Goal: Information Seeking & Learning: Learn about a topic

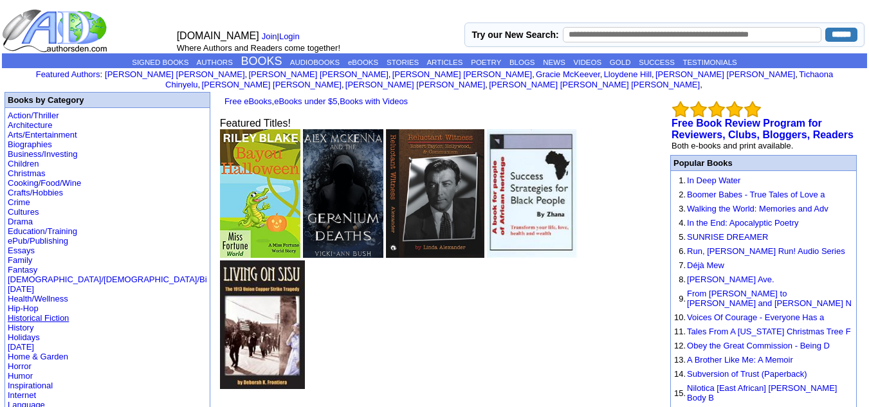
click at [39, 313] on link "Historical Fiction" at bounding box center [38, 318] width 61 height 10
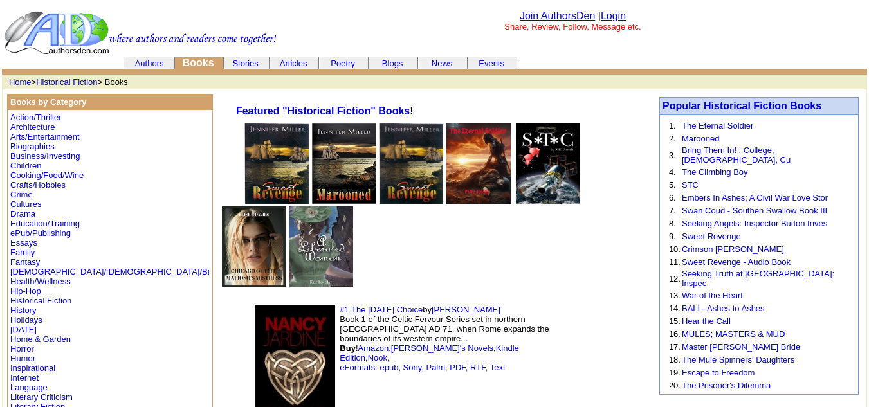
click at [135, 59] on link "Authors" at bounding box center [149, 64] width 29 height 10
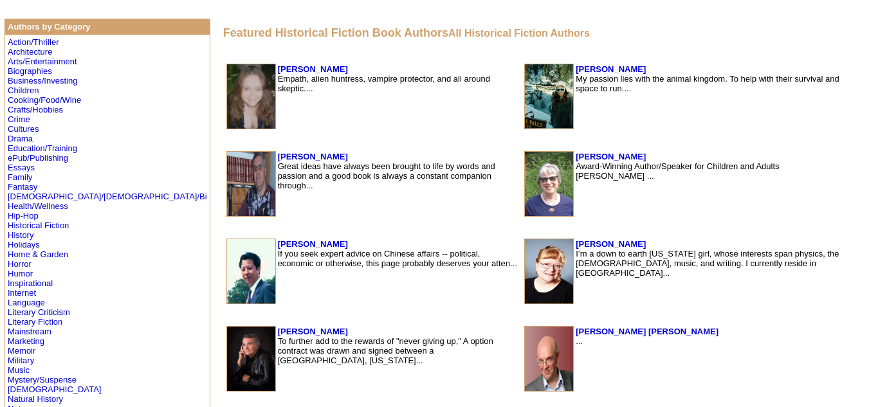
scroll to position [266, 0]
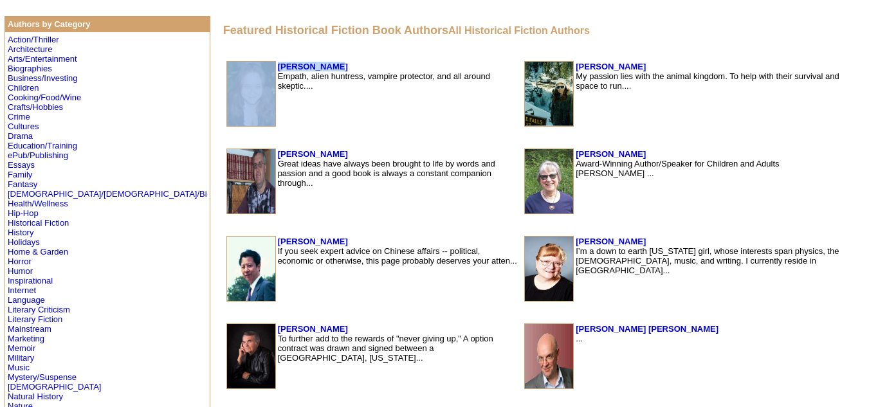
drag, startPoint x: 243, startPoint y: 67, endPoint x: 177, endPoint y: 64, distance: 65.7
click at [226, 64] on tr "Elise Davies Empath, alien huntress, vampire protector, and all around skeptic.…" at bounding box center [372, 94] width 292 height 66
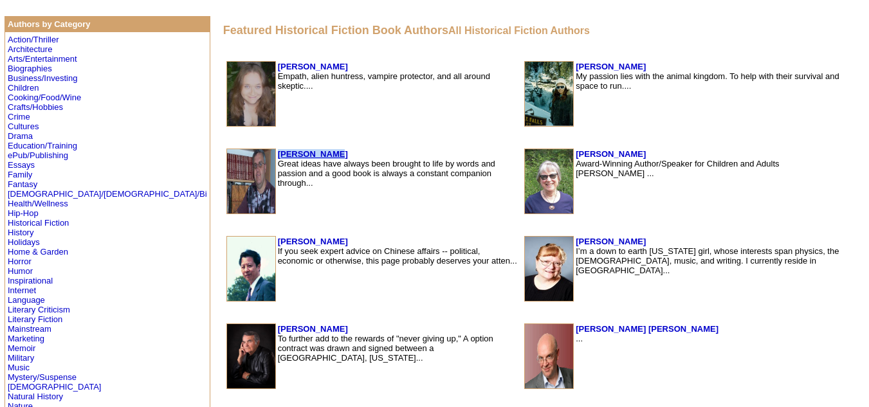
drag, startPoint x: 251, startPoint y: 153, endPoint x: 189, endPoint y: 155, distance: 61.8
click at [277, 155] on td "Peter Jessop Great ideas have always been brought to life by words and passion …" at bounding box center [397, 182] width 241 height 66
drag, startPoint x: 241, startPoint y: 62, endPoint x: 190, endPoint y: 64, distance: 50.8
click at [277, 64] on td "Elise Davies Empath, alien huntress, vampire protector, and all around skeptic.…" at bounding box center [397, 94] width 241 height 66
copy b "[PERSON_NAME]"
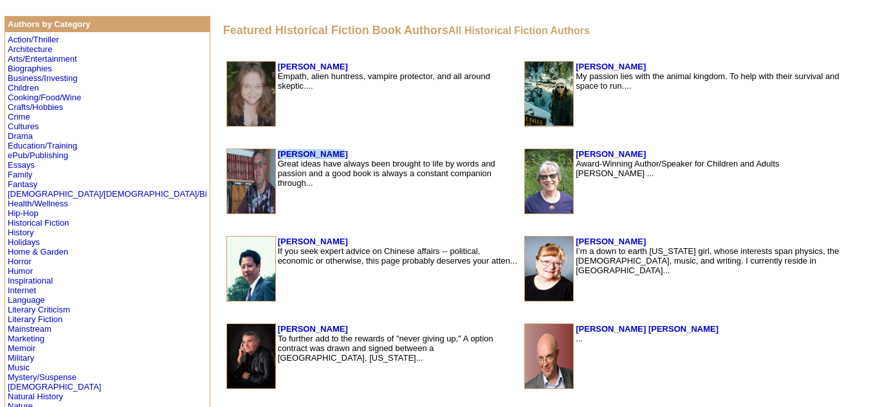
drag, startPoint x: 243, startPoint y: 151, endPoint x: 188, endPoint y: 152, distance: 54.7
click at [277, 152] on td "Peter Jessop Great ideas have always been brought to life by words and passion …" at bounding box center [397, 182] width 241 height 66
copy b "Peter Jessop"
drag, startPoint x: 231, startPoint y: 239, endPoint x: 190, endPoint y: 245, distance: 41.6
click at [277, 245] on td "Robert Liu If you seek expert advice on Chinese affairs -- political, economic …" at bounding box center [397, 269] width 241 height 66
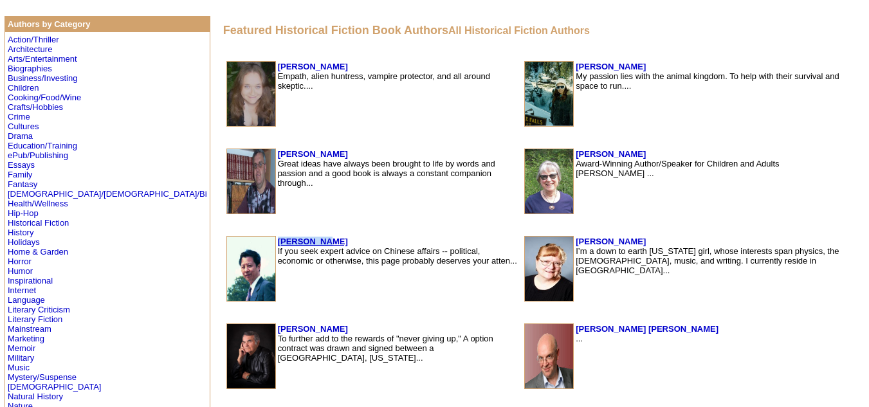
copy b "[PERSON_NAME]"
drag, startPoint x: 257, startPoint y: 327, endPoint x: 192, endPoint y: 329, distance: 64.3
click at [277, 329] on td "Mark Lichterman To further add to the rewards of "never giving up," A option co…" at bounding box center [397, 356] width 241 height 66
copy b "Mark Lichterman"
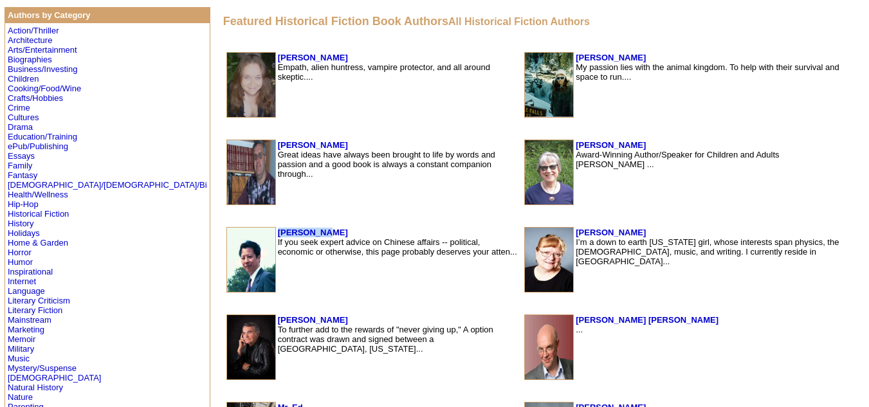
scroll to position [272, 0]
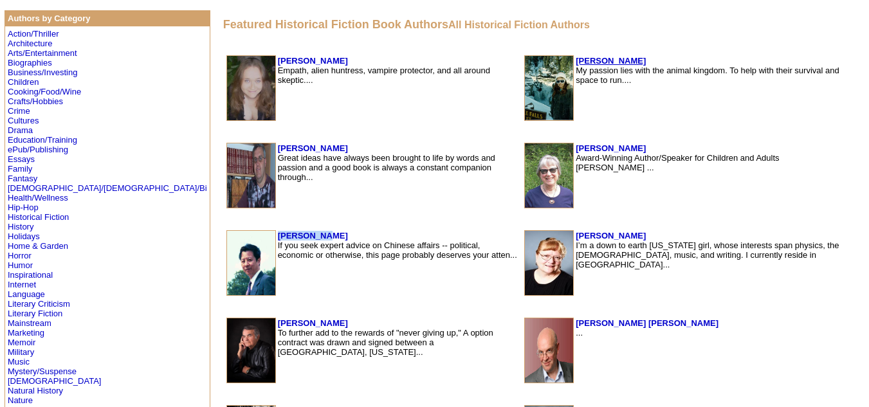
drag, startPoint x: 605, startPoint y: 59, endPoint x: 550, endPoint y: 59, distance: 54.7
click at [575, 59] on td "Jennifer Miller My passion lies with the animal kingdom. To help with their sur…" at bounding box center [711, 88] width 273 height 66
copy b "[PERSON_NAME]"
drag, startPoint x: 622, startPoint y: 147, endPoint x: 548, endPoint y: 146, distance: 74.6
click at [575, 146] on td "Deborah Frontiera Award-Winning Author/Speaker for Children and Adults Deborah …" at bounding box center [711, 176] width 273 height 66
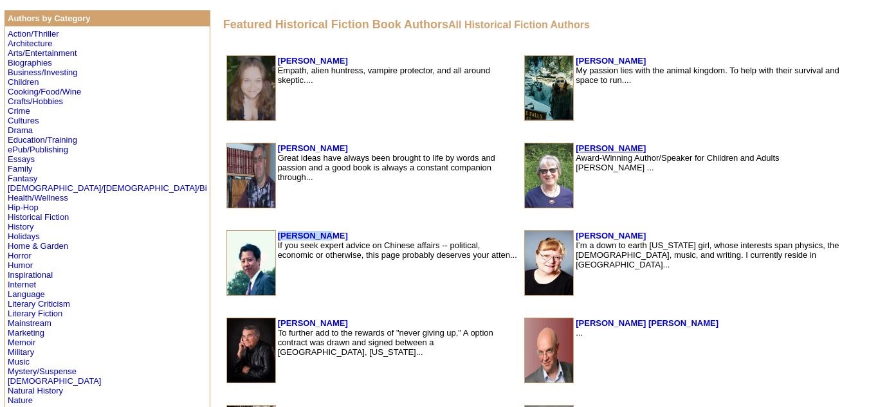
copy b "Deborah Frontiera"
click at [575, 146] on b "Deborah Frontiera" at bounding box center [610, 148] width 70 height 10
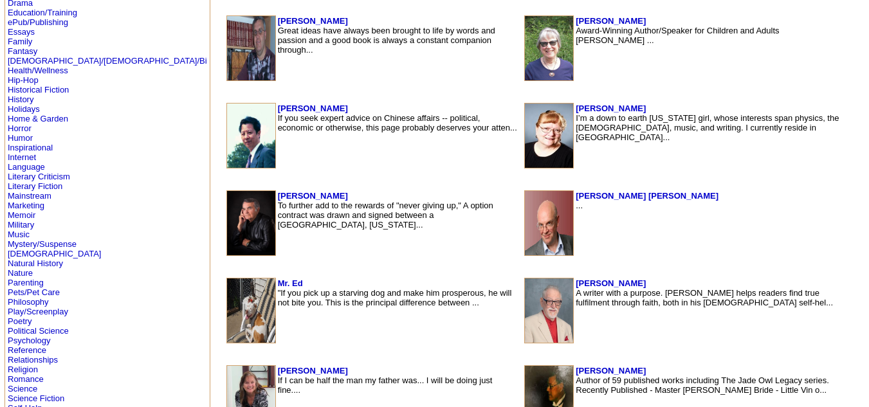
scroll to position [386, 0]
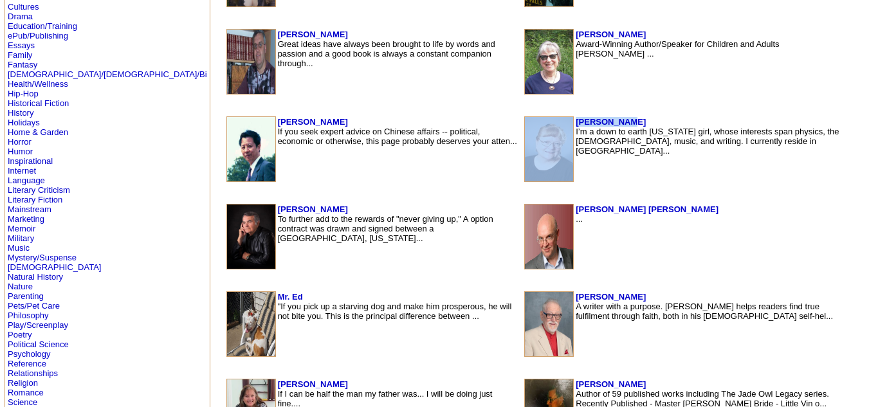
drag, startPoint x: 601, startPoint y: 119, endPoint x: 545, endPoint y: 126, distance: 56.4
click at [545, 126] on tr "Susan Smith I’m a down to earth Montana girl, whose interests span physics, the…" at bounding box center [686, 149] width 324 height 66
copy tr "Susan Smith"
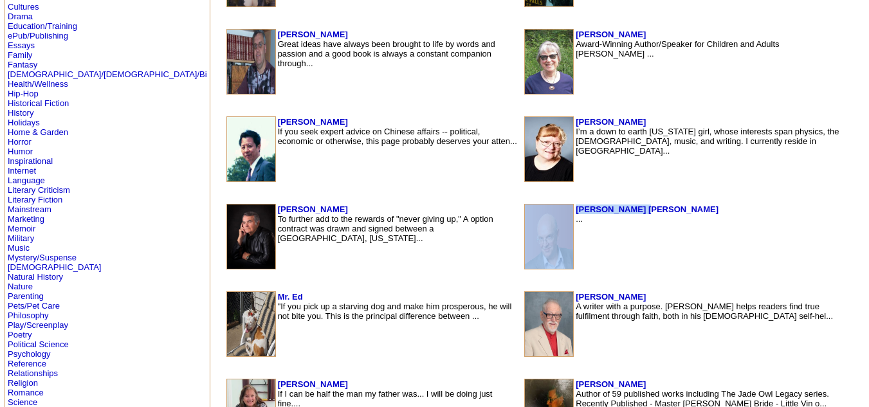
drag, startPoint x: 606, startPoint y: 207, endPoint x: 540, endPoint y: 208, distance: 66.2
click at [540, 208] on tr "[PERSON_NAME] [PERSON_NAME] ..." at bounding box center [686, 237] width 324 height 66
click at [540, 208] on img at bounding box center [549, 236] width 48 height 64
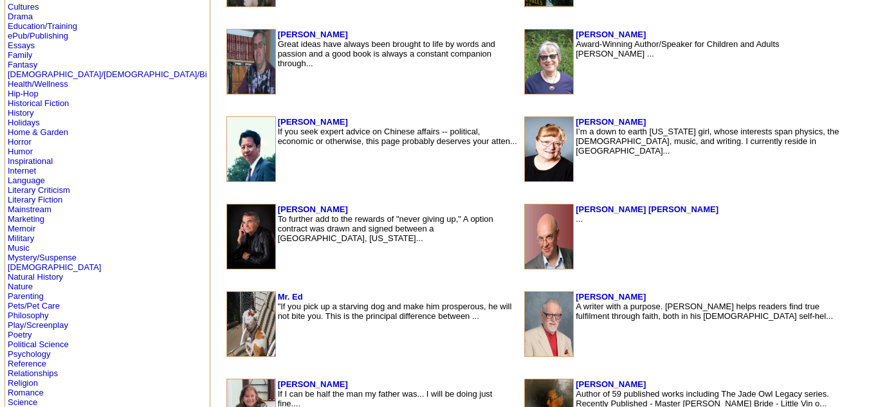
scroll to position [386, 0]
click at [604, 206] on b "Miller Caldwell" at bounding box center [646, 209] width 143 height 10
drag, startPoint x: 607, startPoint y: 206, endPoint x: 547, endPoint y: 212, distance: 60.1
click at [575, 212] on td "[PERSON_NAME] [PERSON_NAME] ..." at bounding box center [711, 237] width 273 height 66
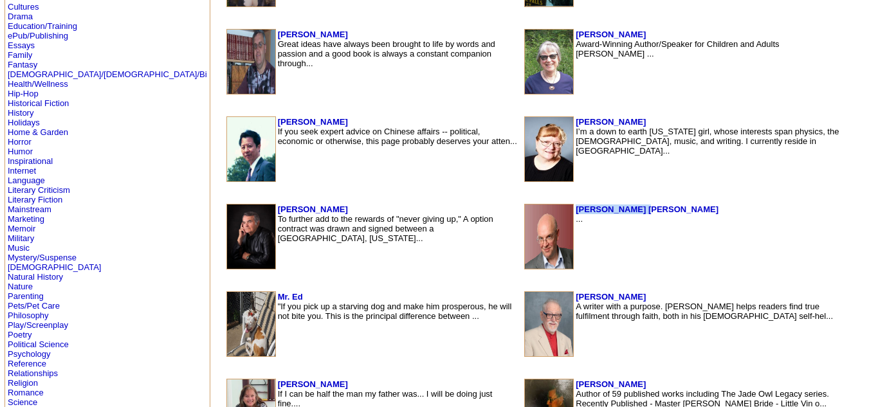
copy b "[PERSON_NAME] [PERSON_NAME]"
drag, startPoint x: 215, startPoint y: 293, endPoint x: 190, endPoint y: 293, distance: 25.1
click at [277, 293] on td "Mr. Ed "If you pick up a starving dog and make him prosperous, he will not bite…" at bounding box center [397, 324] width 241 height 66
copy b "Mr. Ed"
drag, startPoint x: 609, startPoint y: 295, endPoint x: 548, endPoint y: 291, distance: 60.6
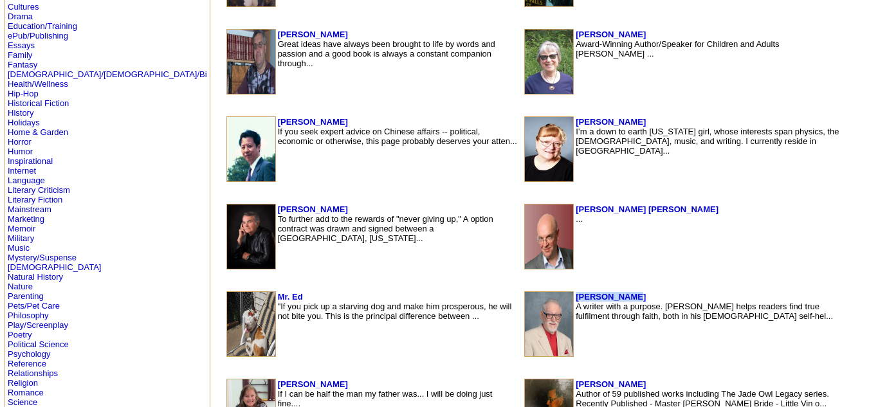
click at [548, 291] on table "James Becher A writer with a purpose. James M. Becher helps readers find true f…" at bounding box center [686, 324] width 327 height 68
copy b "[PERSON_NAME]"
click at [548, 291] on table "James Becher A writer with a purpose. James M. Becher helps readers find true f…" at bounding box center [686, 324] width 327 height 68
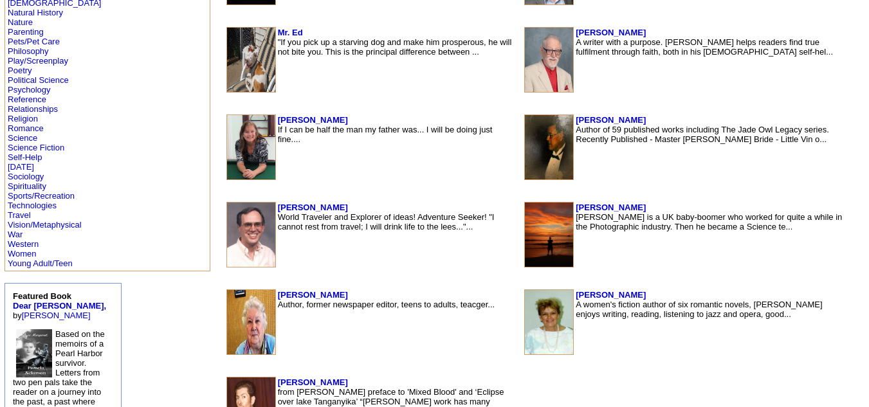
scroll to position [653, 0]
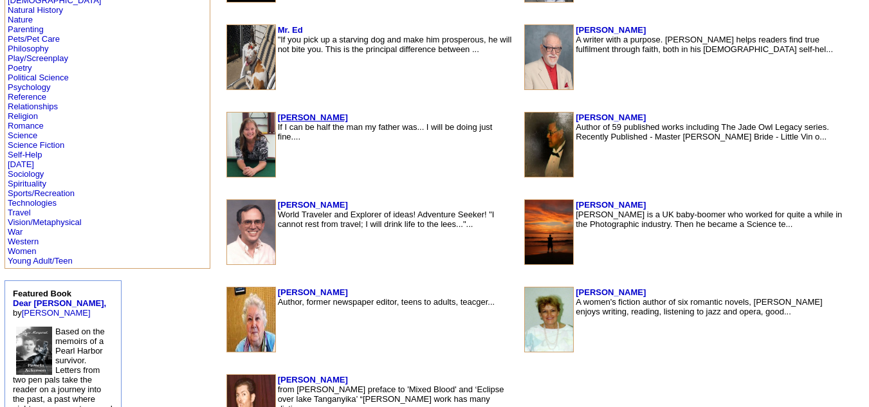
drag, startPoint x: 258, startPoint y: 114, endPoint x: 190, endPoint y: 116, distance: 68.8
click at [277, 116] on td "Pamela Ackerson If I can be half the man my father was... I will be doing just …" at bounding box center [397, 145] width 241 height 66
copy b "Pamela Ackerson"
click at [619, 116] on b "[PERSON_NAME]" at bounding box center [610, 118] width 70 height 10
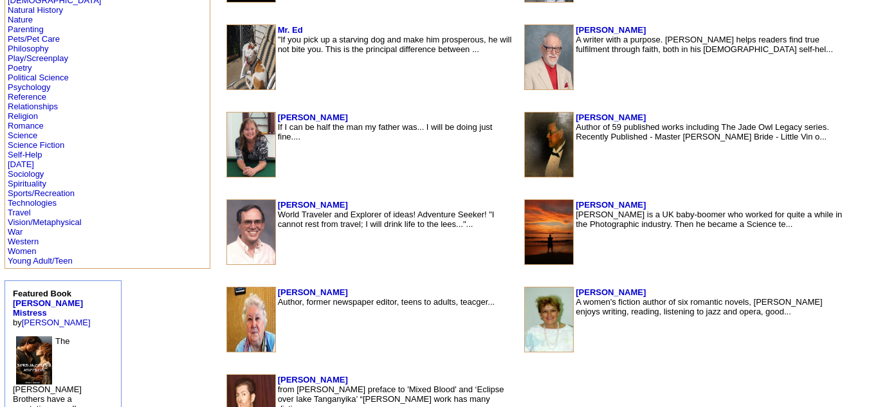
scroll to position [653, 0]
drag, startPoint x: 620, startPoint y: 116, endPoint x: 546, endPoint y: 116, distance: 73.9
click at [546, 116] on tr "[PERSON_NAME] Author of 59 published works including The Jade Owl Legacy series…" at bounding box center [686, 145] width 324 height 66
copy tr "[PERSON_NAME]"
drag, startPoint x: 239, startPoint y: 204, endPoint x: 191, endPoint y: 205, distance: 47.6
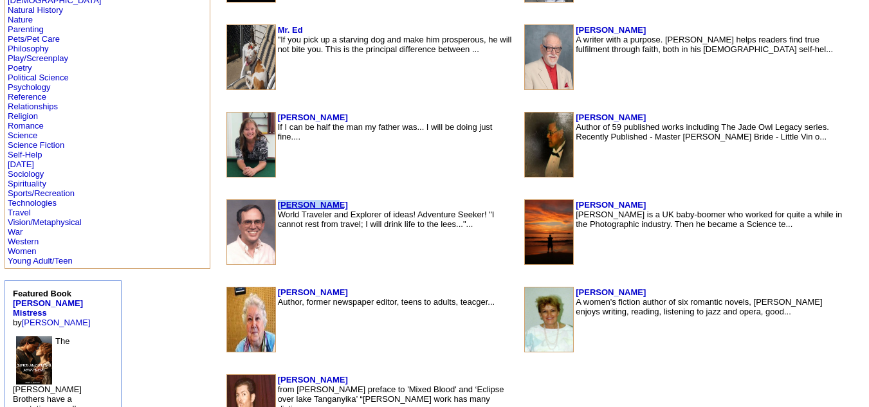
click at [277, 205] on td "[PERSON_NAME] World Traveler and Explorer of ideas! Adventure Seeker! "I cannot…" at bounding box center [397, 232] width 241 height 66
copy b "[PERSON_NAME]"
drag, startPoint x: 601, startPoint y: 203, endPoint x: 549, endPoint y: 204, distance: 51.5
click at [575, 204] on td "[PERSON_NAME] [PERSON_NAME] is a UK baby-boomer who worked for quite a while in…" at bounding box center [711, 232] width 273 height 66
copy b "[PERSON_NAME]"
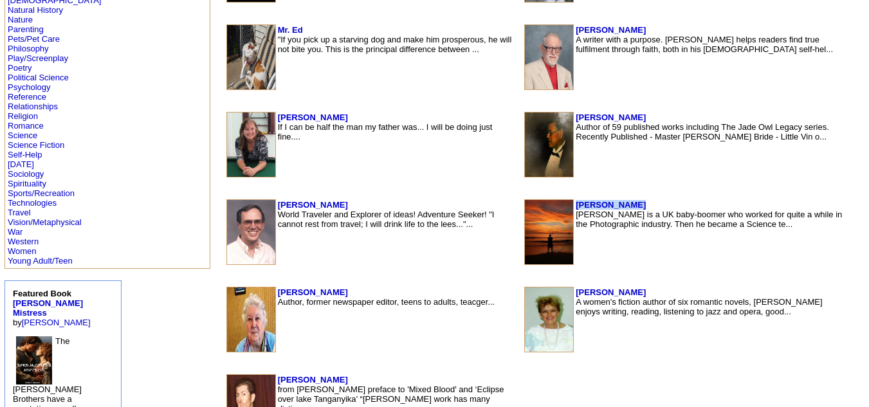
drag, startPoint x: 253, startPoint y: 290, endPoint x: 187, endPoint y: 291, distance: 65.6
click at [225, 291] on table "[PERSON_NAME] Author, former newspaper editor, teens to adults, teacger..." at bounding box center [372, 319] width 295 height 68
copy tr "[PERSON_NAME]"
drag, startPoint x: 603, startPoint y: 293, endPoint x: 548, endPoint y: 293, distance: 54.7
click at [575, 293] on td "[PERSON_NAME] A women's fiction author of six romantic novels, [PERSON_NAME] en…" at bounding box center [711, 320] width 273 height 66
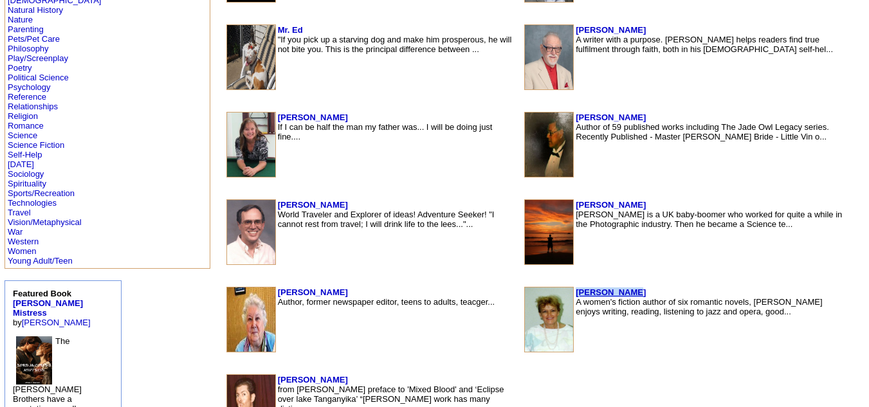
copy b "[PERSON_NAME]"
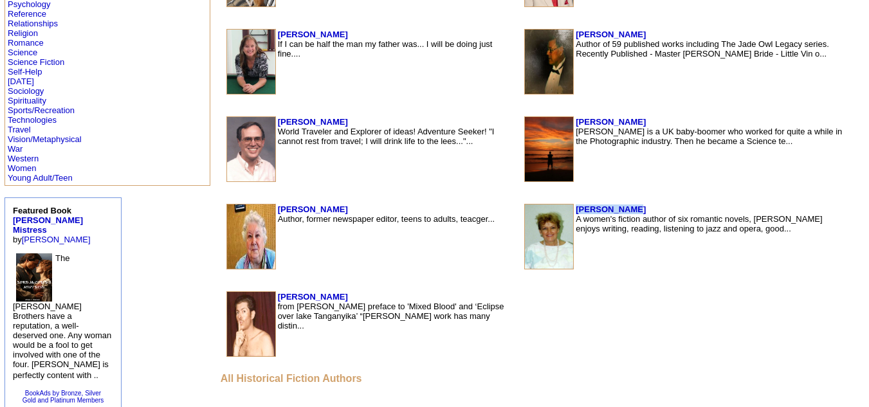
scroll to position [741, 0]
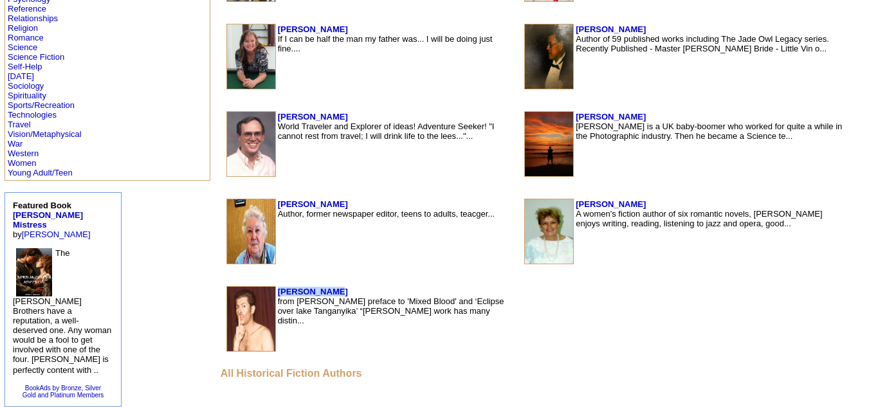
drag, startPoint x: 241, startPoint y: 289, endPoint x: 188, endPoint y: 287, distance: 53.4
click at [225, 287] on table "[PERSON_NAME] from [PERSON_NAME] preface to 'Mixed Blood' and ‘Eclipse over lak…" at bounding box center [372, 319] width 295 height 68
copy b "[PERSON_NAME]"
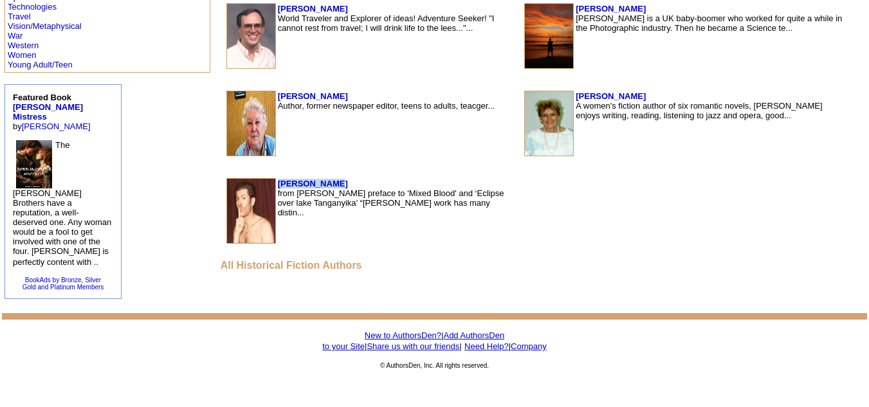
click at [394, 331] on link "New to AuthorsDen?" at bounding box center [403, 336] width 77 height 10
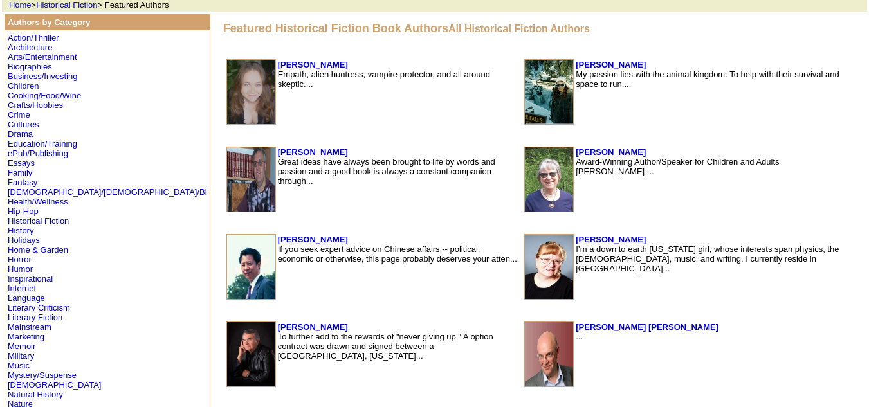
scroll to position [75, 0]
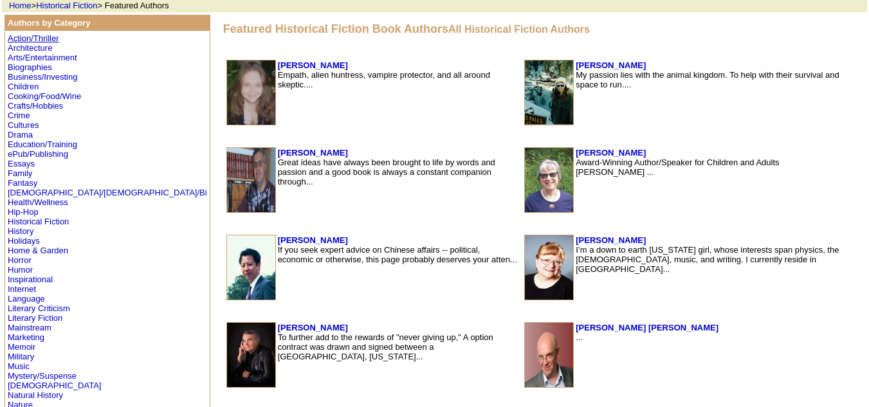
click at [48, 37] on link "Action/Thriller" at bounding box center [33, 38] width 51 height 10
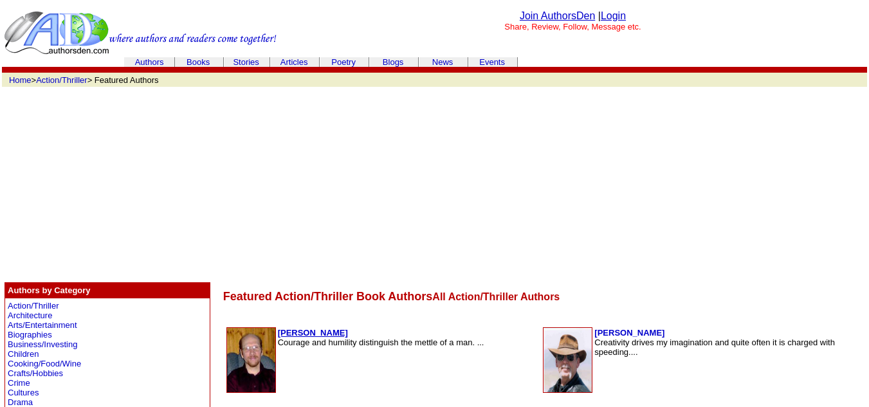
drag, startPoint x: 257, startPoint y: 333, endPoint x: 190, endPoint y: 331, distance: 67.6
click at [277, 331] on td "Bruce Humphrey Courage and humility distinguish the mettle of a man. ..." at bounding box center [407, 360] width 260 height 66
copy b "[PERSON_NAME]"
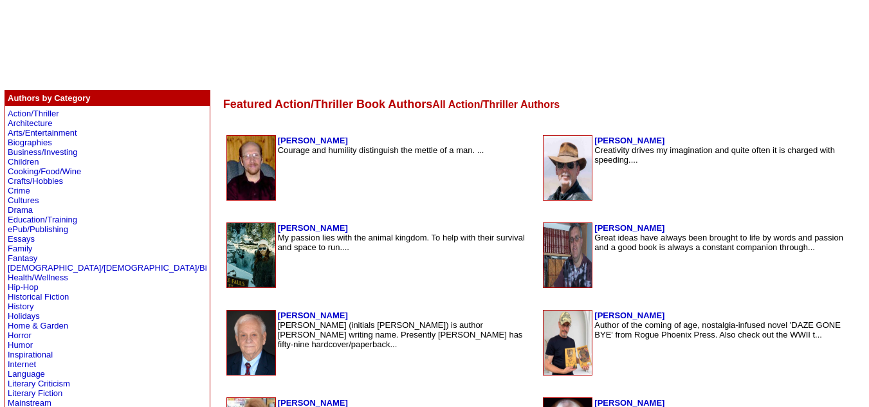
scroll to position [193, 0]
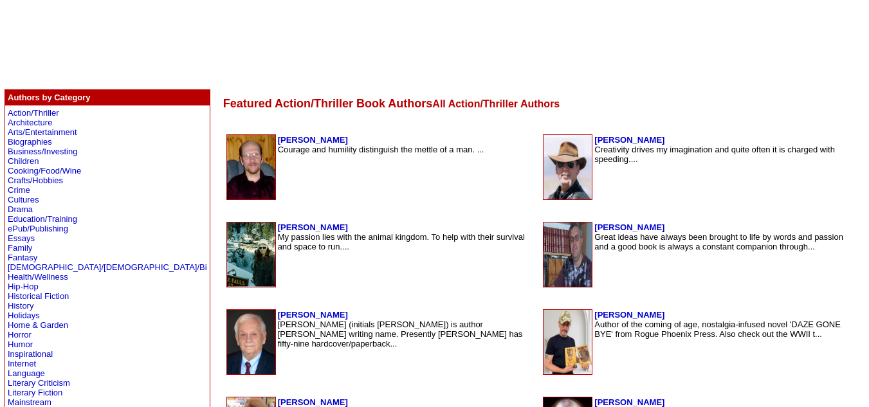
drag, startPoint x: 651, startPoint y: 141, endPoint x: 545, endPoint y: 140, distance: 106.7
click at [545, 140] on tr "Michael Charles Messineo Creativity drives my imagination and quite often it is…" at bounding box center [695, 167] width 305 height 66
copy tr "[PERSON_NAME]"
drag, startPoint x: 246, startPoint y: 224, endPoint x: 188, endPoint y: 226, distance: 57.9
click at [277, 226] on td "Jennifer Miller My passion lies with the animal kingdom. To help with their sur…" at bounding box center [407, 255] width 260 height 66
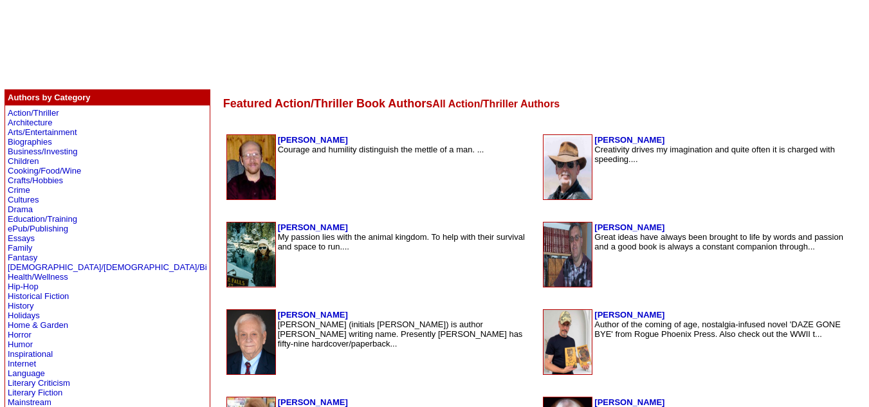
copy b "[PERSON_NAME]"
drag, startPoint x: 599, startPoint y: 224, endPoint x: 548, endPoint y: 224, distance: 50.8
click at [594, 224] on td "Peter Jessop Great ideas have always been brought to life by words and passion …" at bounding box center [721, 255] width 255 height 66
copy b "[PERSON_NAME]"
drag, startPoint x: 232, startPoint y: 313, endPoint x: 189, endPoint y: 313, distance: 43.1
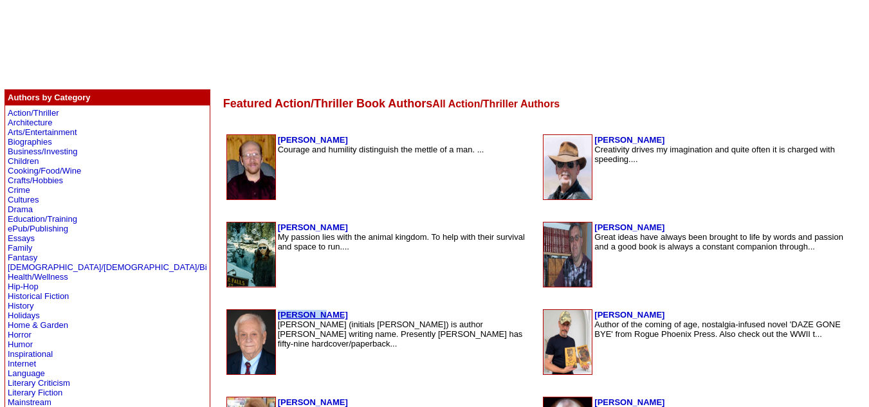
click at [277, 313] on td "Jay Dubya Jay Dubya (initials J.W.) is author John Wiessner's writing name. Pre…" at bounding box center [407, 342] width 260 height 66
copy b "[PERSON_NAME]"
drag, startPoint x: 598, startPoint y: 314, endPoint x: 547, endPoint y: 311, distance: 51.5
click at [594, 311] on td "Terry Vinson Author of the coming of age, nostalgia-infused novel 'DAZE GONE BY…" at bounding box center [721, 342] width 255 height 66
copy b "[PERSON_NAME]"
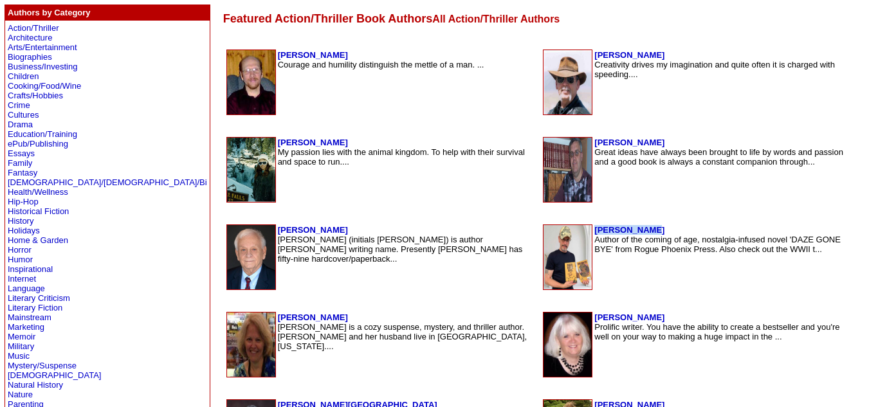
scroll to position [284, 0]
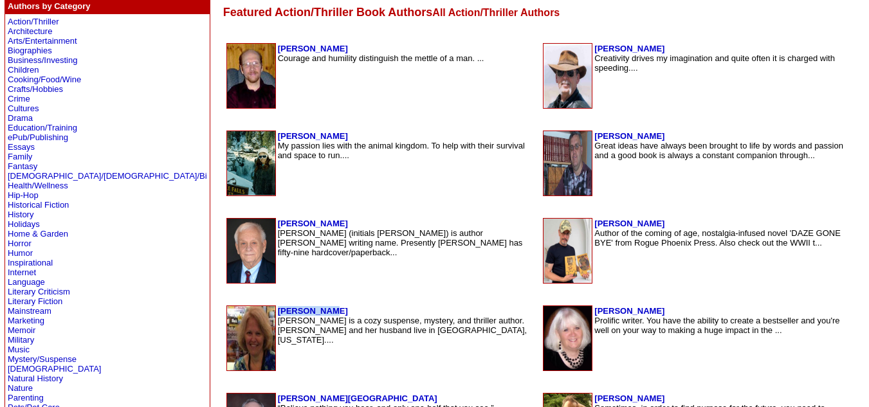
drag, startPoint x: 237, startPoint y: 311, endPoint x: 188, endPoint y: 309, distance: 48.9
click at [225, 309] on table "Riley Blake Riley Blake is a cozy suspense, mystery, and thriller author. Riley…" at bounding box center [381, 338] width 313 height 68
copy b "[PERSON_NAME]"
drag, startPoint x: 630, startPoint y: 310, endPoint x: 548, endPoint y: 308, distance: 81.7
click at [594, 308] on td "Mary Lynn Plaisance Prolific writer. You have the ability to create a bestselle…" at bounding box center [721, 338] width 255 height 66
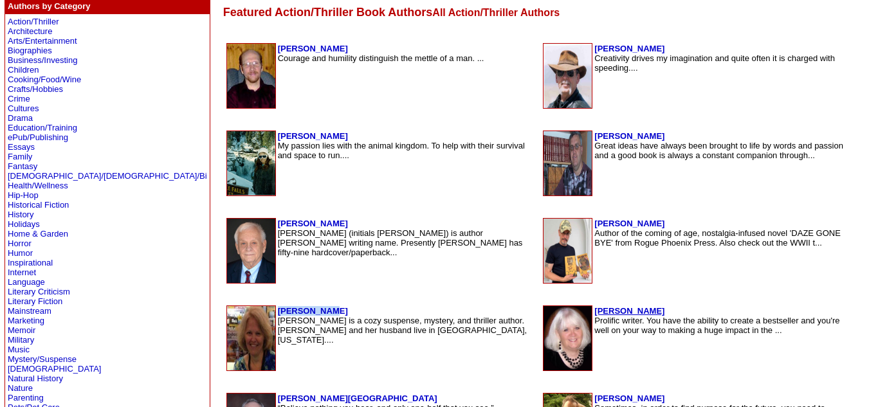
copy b "[PERSON_NAME]"
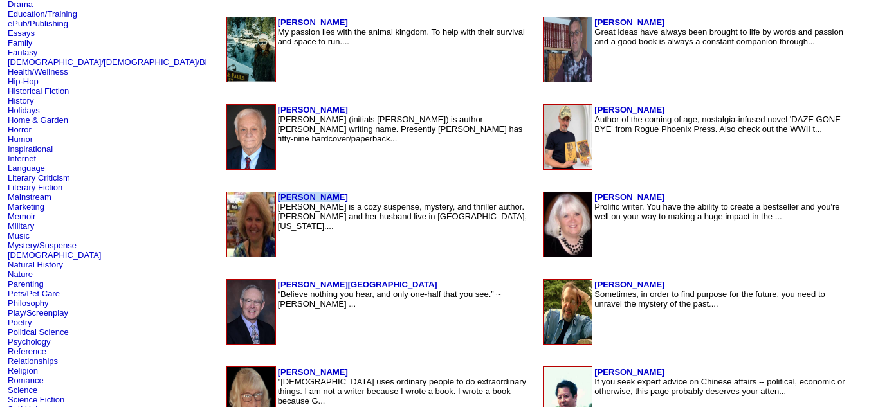
scroll to position [399, 0]
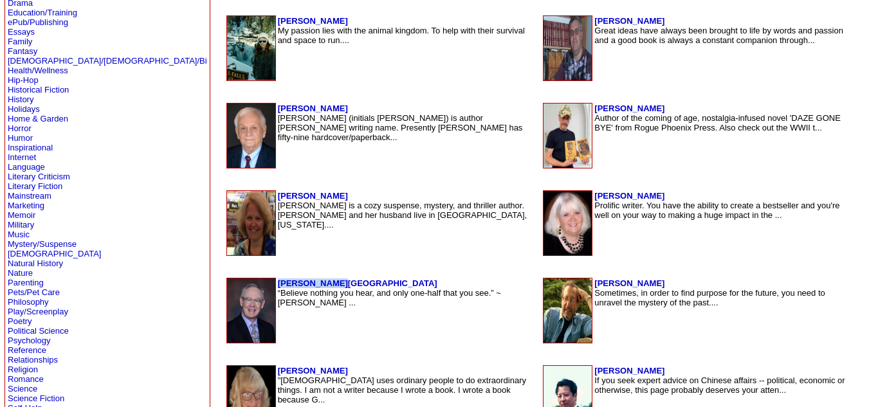
drag, startPoint x: 244, startPoint y: 280, endPoint x: 188, endPoint y: 284, distance: 56.0
click at [225, 284] on table "J.S. Bradford “Believe nothing you hear, and only one-half that you see.” ~ Edg…" at bounding box center [381, 310] width 313 height 68
copy b "[PERSON_NAME][GEOGRAPHIC_DATA]"
drag, startPoint x: 604, startPoint y: 282, endPoint x: 548, endPoint y: 282, distance: 55.3
click at [594, 282] on td "John DeDakis Sometimes, in order to find purpose for the future, you need to un…" at bounding box center [721, 311] width 255 height 66
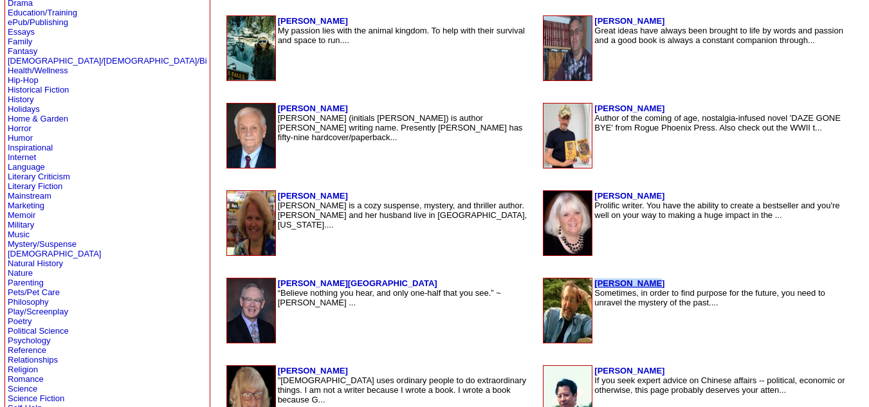
copy b "[PERSON_NAME]"
click at [594, 282] on b "[PERSON_NAME]" at bounding box center [629, 283] width 70 height 10
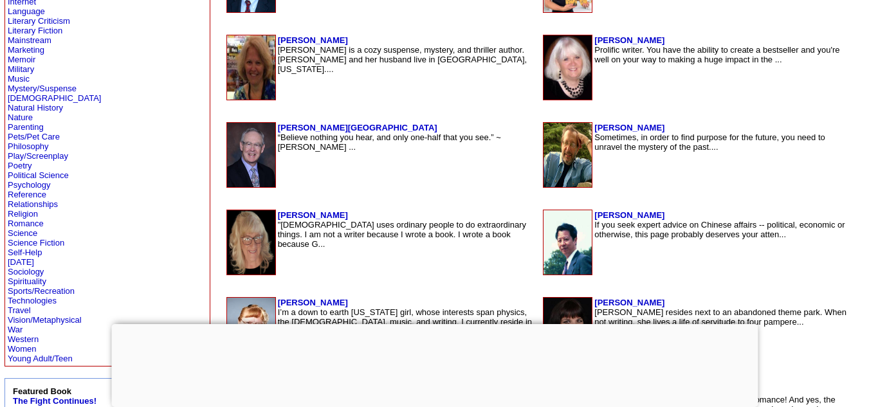
scroll to position [376, 0]
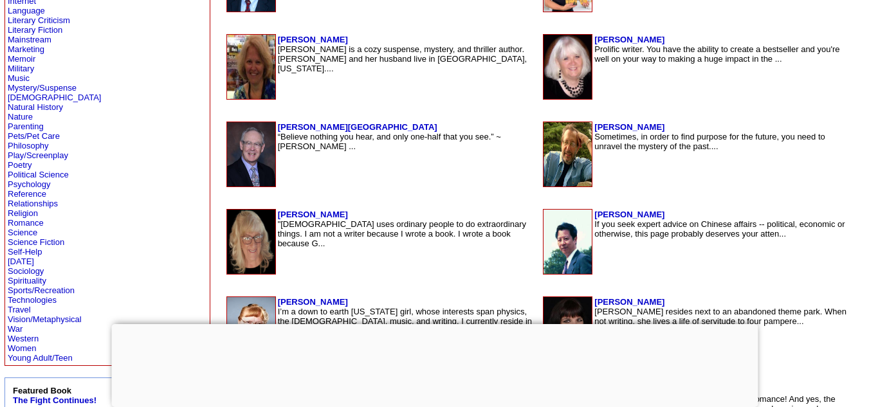
drag, startPoint x: 255, startPoint y: 212, endPoint x: 186, endPoint y: 215, distance: 68.2
click at [226, 215] on tr "[PERSON_NAME] "[DEMOGRAPHIC_DATA] uses ordinary people to do extraordinary thin…" at bounding box center [381, 242] width 311 height 66
copy tr "[PERSON_NAME]"
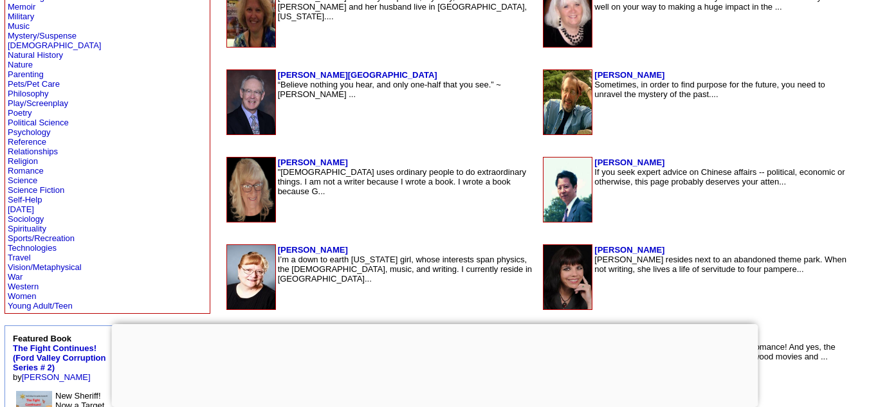
scroll to position [444, 0]
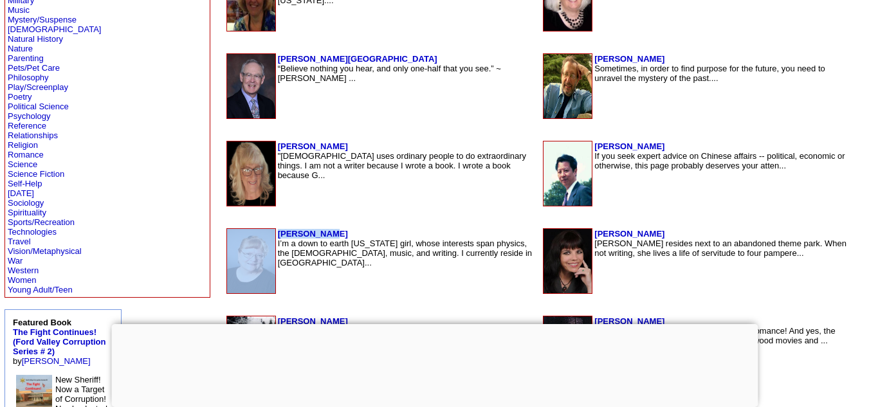
drag, startPoint x: 240, startPoint y: 233, endPoint x: 186, endPoint y: 232, distance: 53.4
click at [226, 232] on tr "[PERSON_NAME] I’m a down to earth [US_STATE] girl, whose interests span physics…" at bounding box center [381, 261] width 311 height 66
copy tr "[PERSON_NAME]"
